Goal: Information Seeking & Learning: Learn about a topic

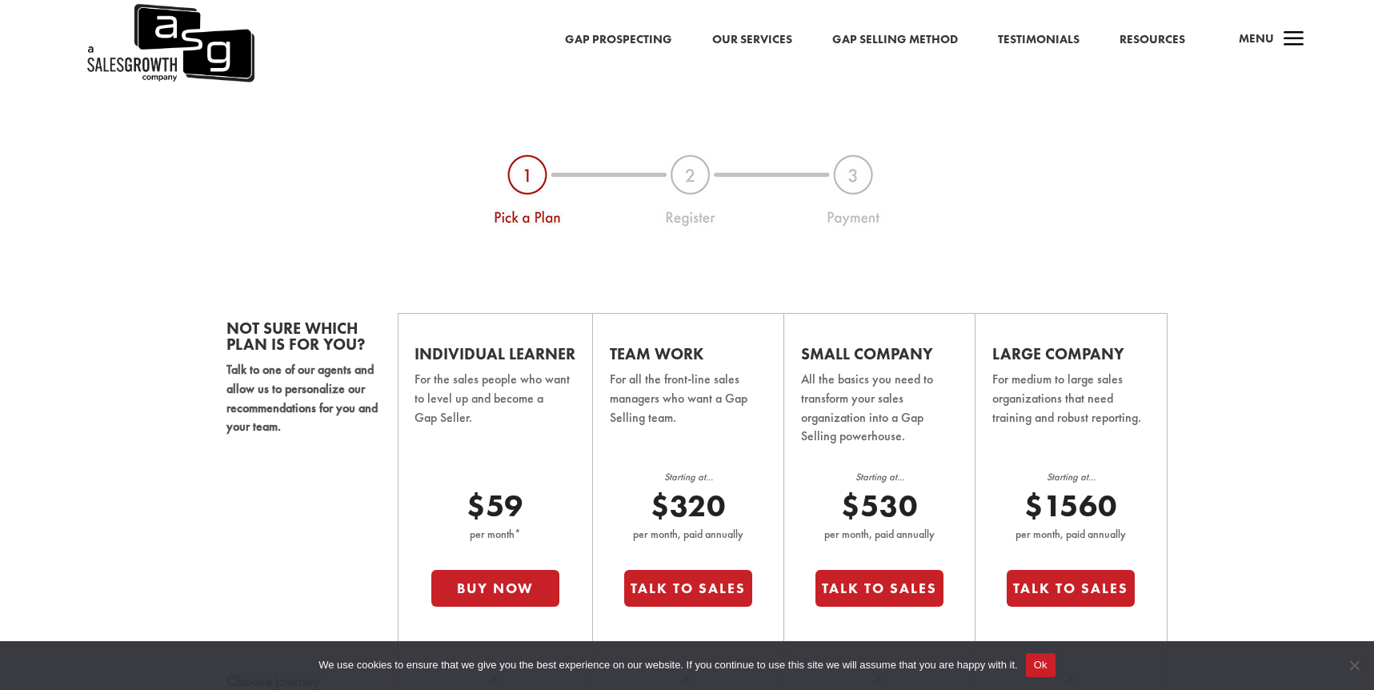
scroll to position [977, 0]
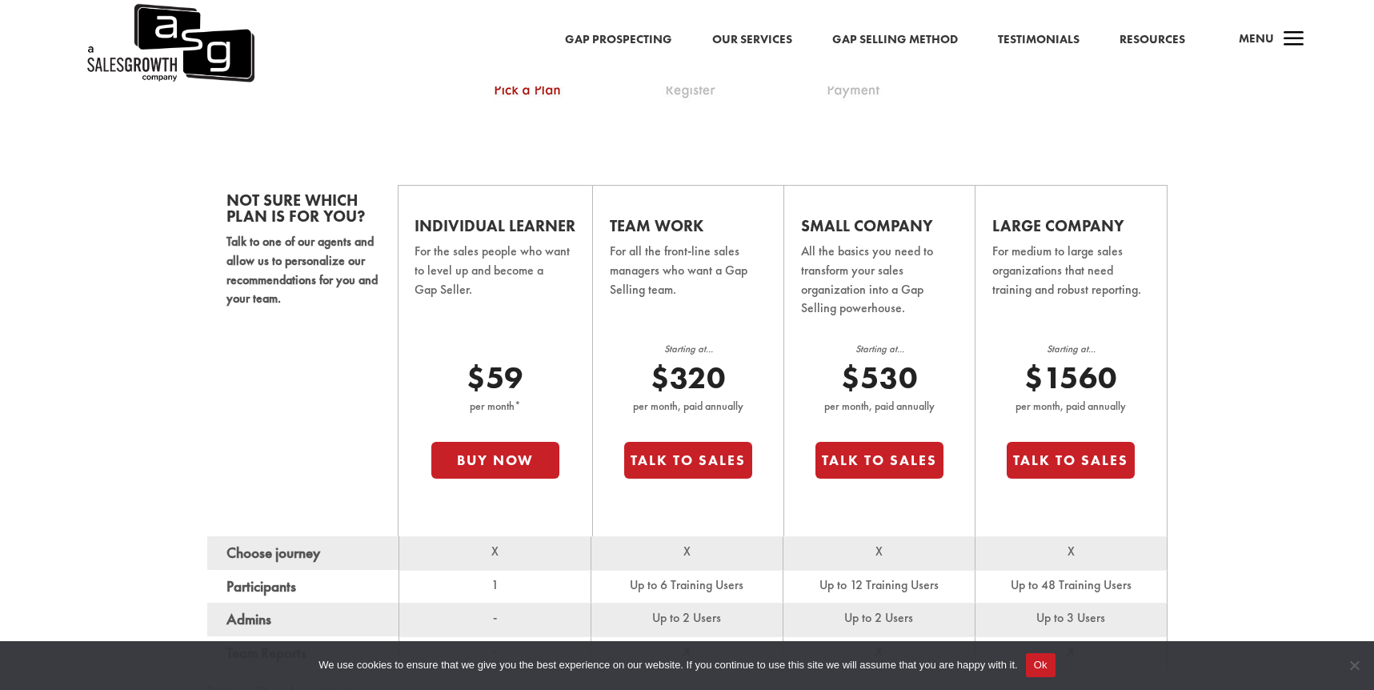
click at [909, 38] on link "Gap Selling Method" at bounding box center [896, 40] width 126 height 21
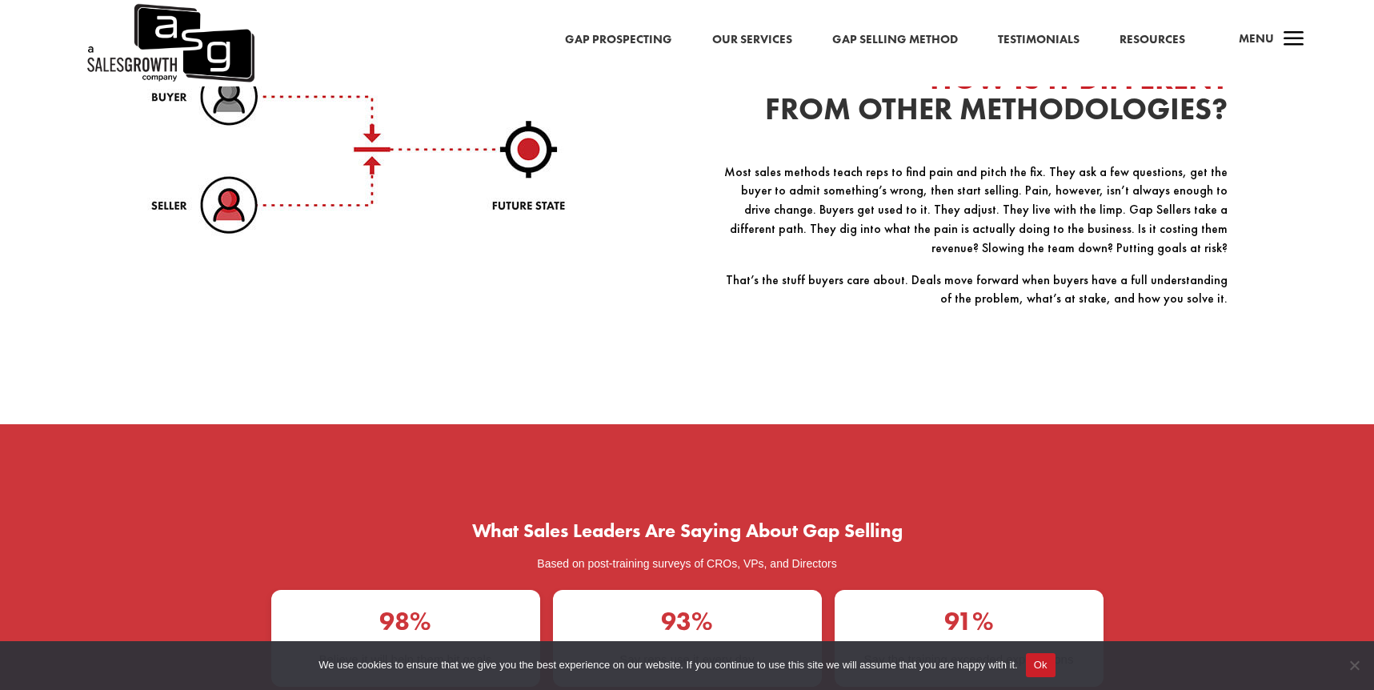
scroll to position [2558, 0]
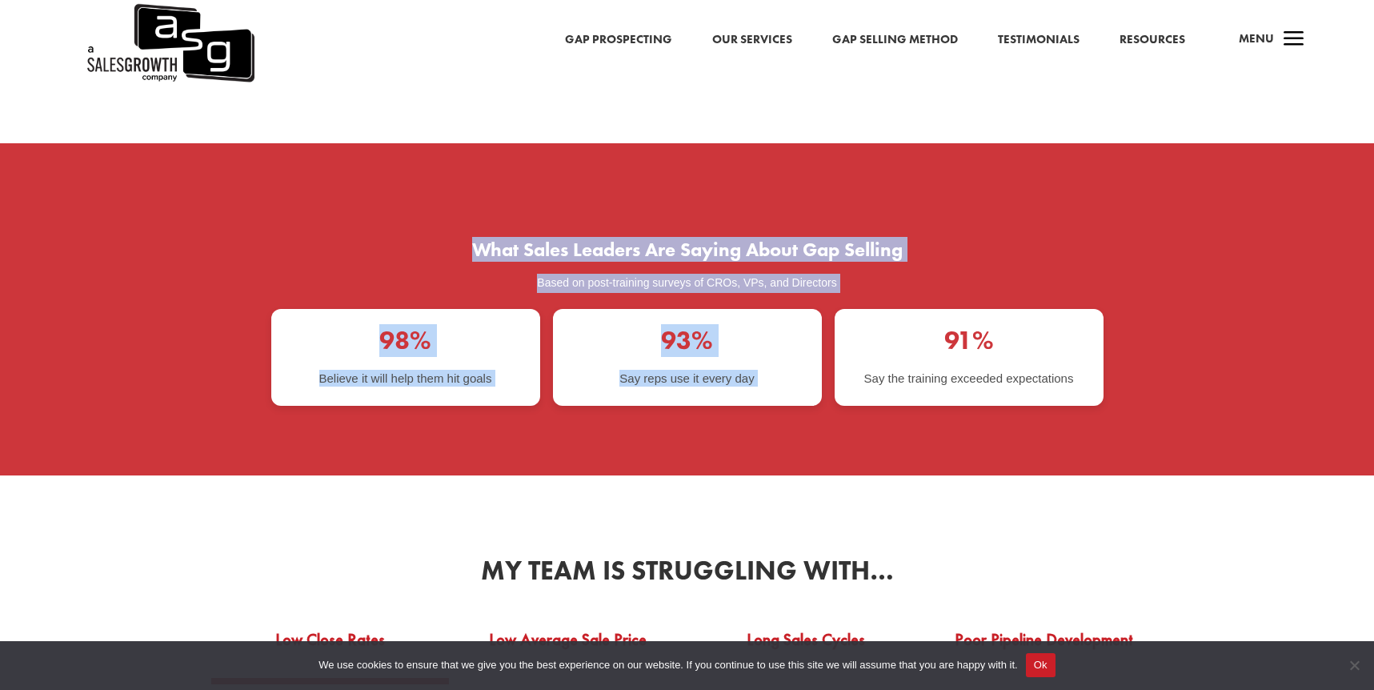
drag, startPoint x: 475, startPoint y: 221, endPoint x: 1021, endPoint y: 279, distance: 549.9
click at [1021, 279] on div "What Sales Leaders Are Saying About Gap Selling Based on post-training surveys …" at bounding box center [687, 323] width 865 height 230
click at [1021, 279] on section "What Sales Leaders Are Saying About Gap Selling Based on post-training surveys …" at bounding box center [687, 323] width 833 height 166
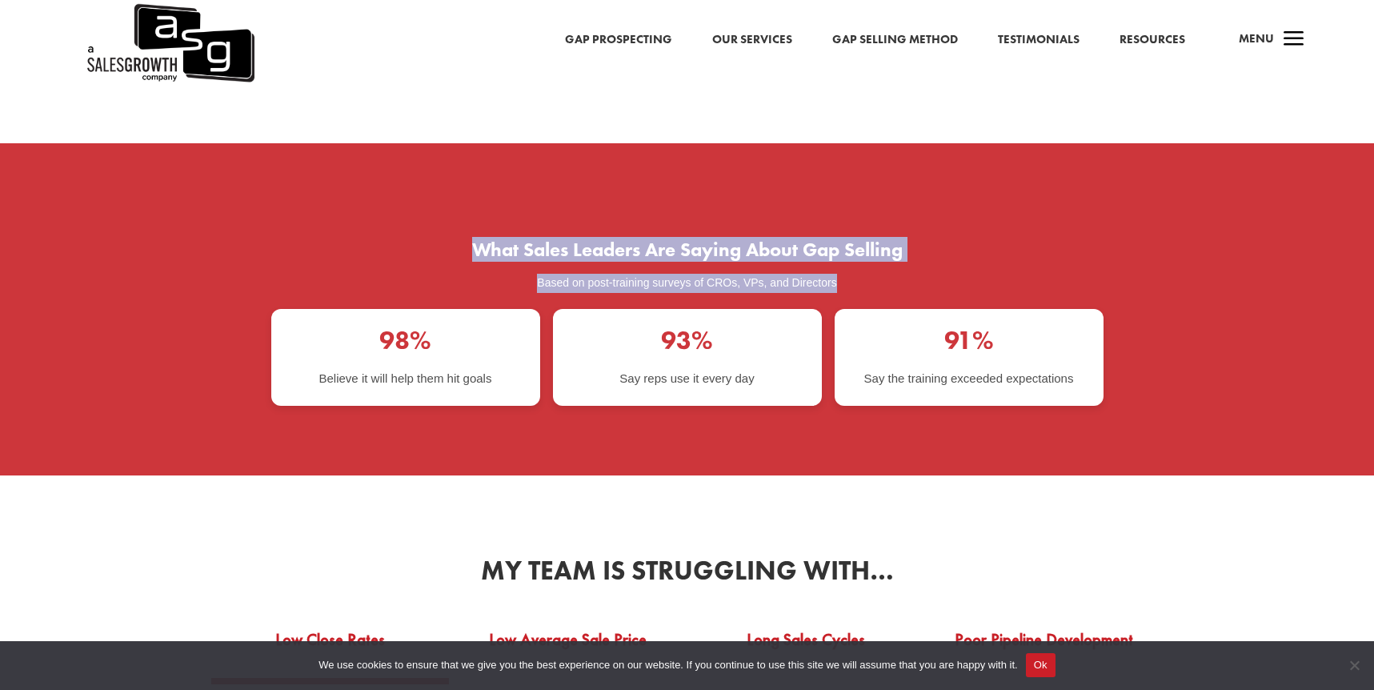
drag, startPoint x: 977, startPoint y: 267, endPoint x: 857, endPoint y: 202, distance: 137.5
click at [857, 208] on div "What Sales Leaders Are Saying About Gap Selling Based on post-training surveys …" at bounding box center [687, 323] width 865 height 230
drag, startPoint x: 857, startPoint y: 202, endPoint x: 893, endPoint y: 270, distance: 77.0
click at [893, 270] on div "What Sales Leaders Are Saying About Gap Selling Based on post-training surveys …" at bounding box center [687, 323] width 865 height 230
click at [893, 274] on p "Based on post-training surveys of CROs, VPs, and Directors" at bounding box center [687, 283] width 833 height 19
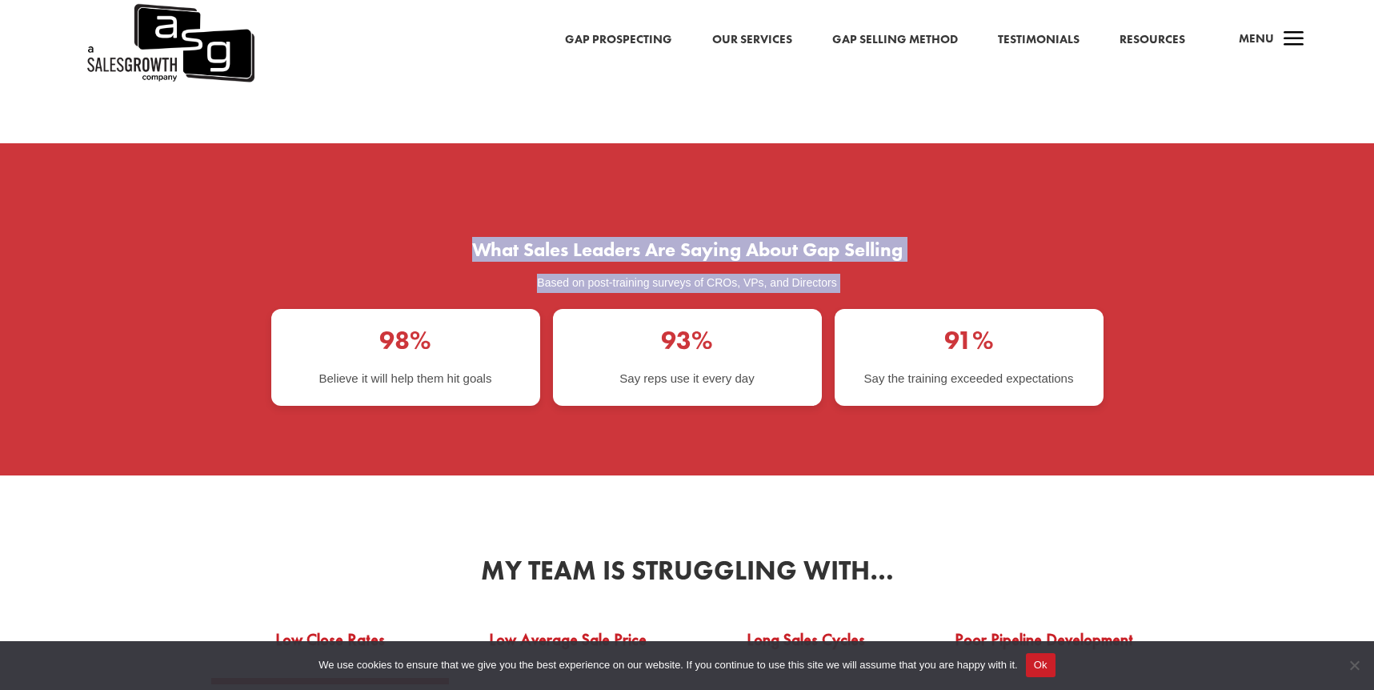
drag, startPoint x: 893, startPoint y: 266, endPoint x: 886, endPoint y: 207, distance: 59.6
click at [886, 208] on div "What Sales Leaders Are Saying About Gap Selling Based on post-training surveys …" at bounding box center [687, 323] width 865 height 230
drag, startPoint x: 886, startPoint y: 207, endPoint x: 890, endPoint y: 268, distance: 61.8
click at [890, 268] on div "What Sales Leaders Are Saying About Gap Selling Based on post-training surveys …" at bounding box center [687, 323] width 865 height 230
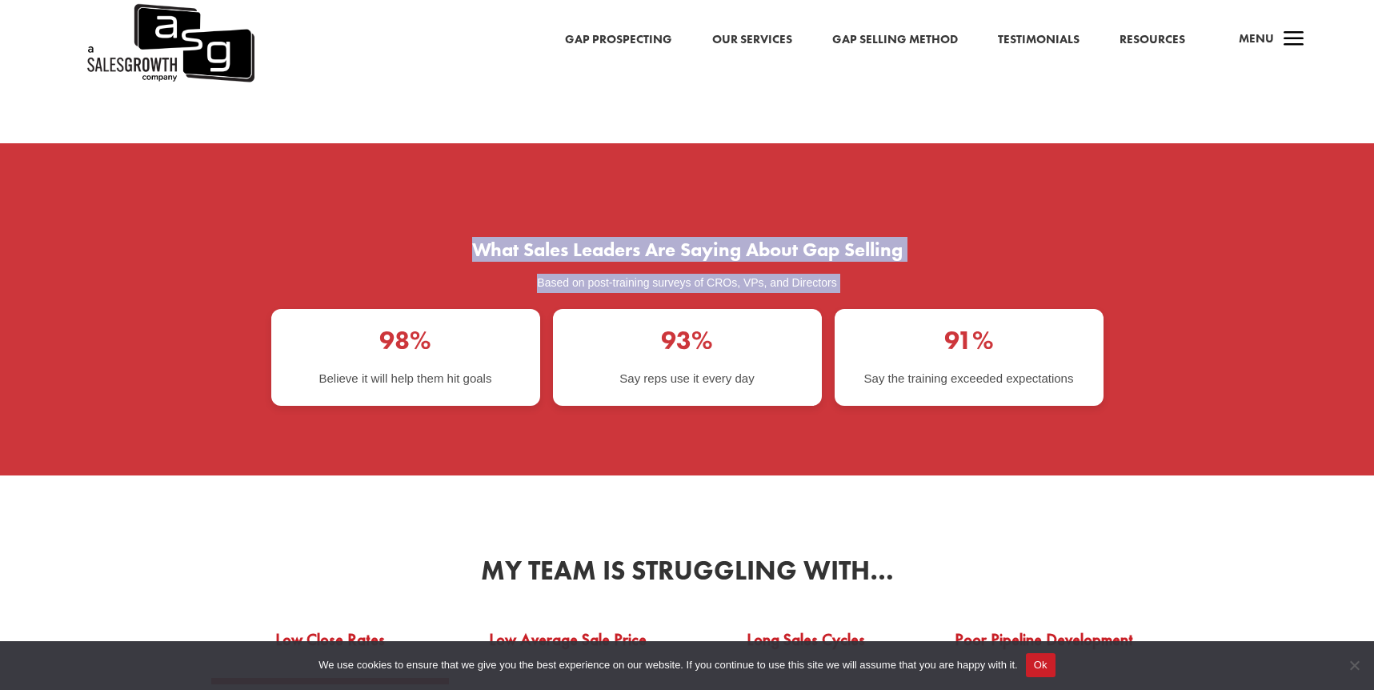
click at [890, 274] on p "Based on post-training surveys of CROs, VPs, and Directors" at bounding box center [687, 283] width 833 height 19
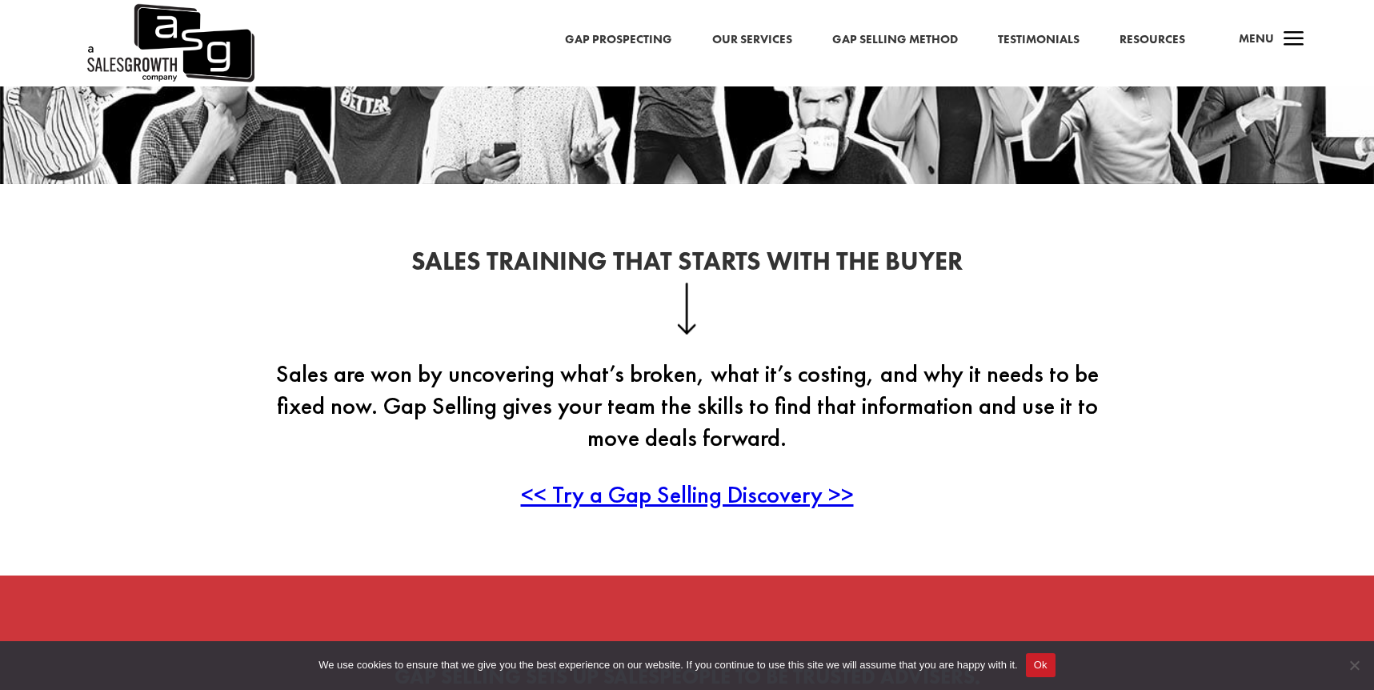
scroll to position [298, 0]
